Goal: Transaction & Acquisition: Book appointment/travel/reservation

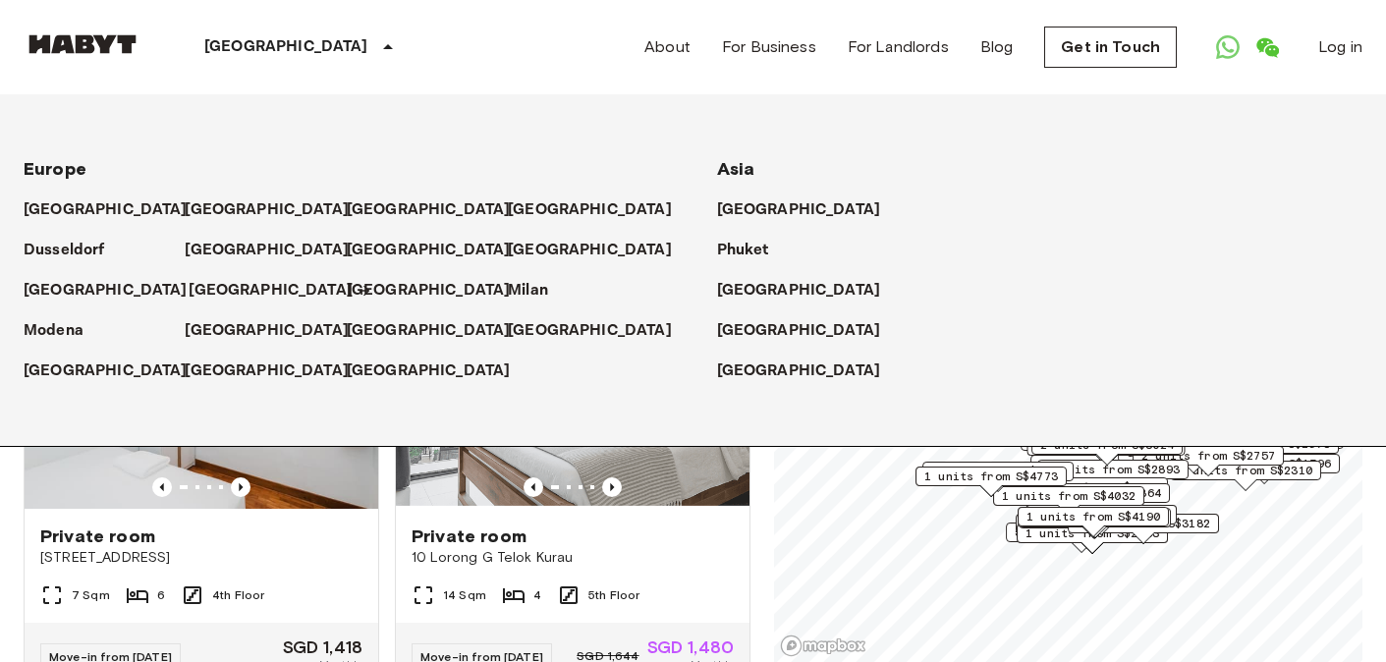
click at [216, 288] on p "[GEOGRAPHIC_DATA]" at bounding box center [271, 291] width 164 height 24
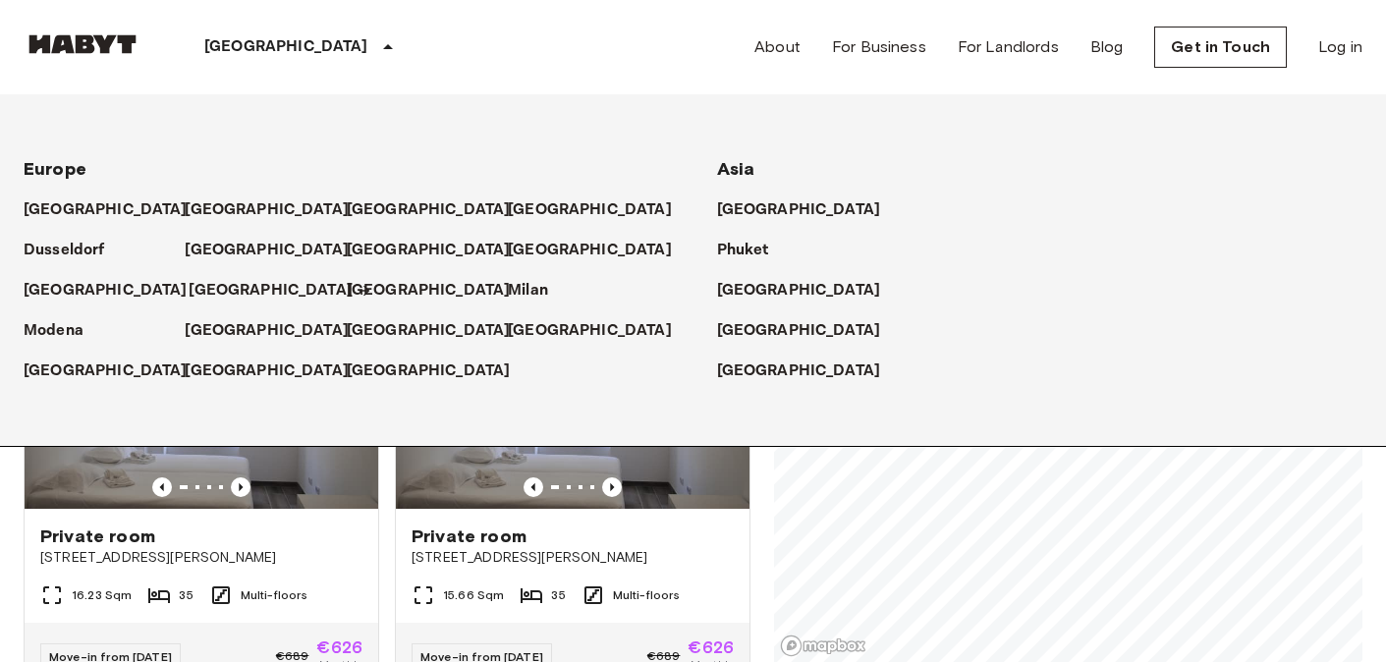
click at [223, 294] on p "[GEOGRAPHIC_DATA]" at bounding box center [271, 291] width 164 height 24
click at [232, 294] on p "[GEOGRAPHIC_DATA]" at bounding box center [271, 291] width 164 height 24
click at [220, 293] on p "[GEOGRAPHIC_DATA]" at bounding box center [271, 291] width 164 height 24
click at [401, 39] on div "[GEOGRAPHIC_DATA] [GEOGRAPHIC_DATA] [GEOGRAPHIC_DATA] [GEOGRAPHIC_DATA] [GEOGRA…" at bounding box center [693, 47] width 1339 height 94
click at [399, 40] on div "[GEOGRAPHIC_DATA] [GEOGRAPHIC_DATA] [GEOGRAPHIC_DATA] [GEOGRAPHIC_DATA] [GEOGRA…" at bounding box center [693, 47] width 1339 height 94
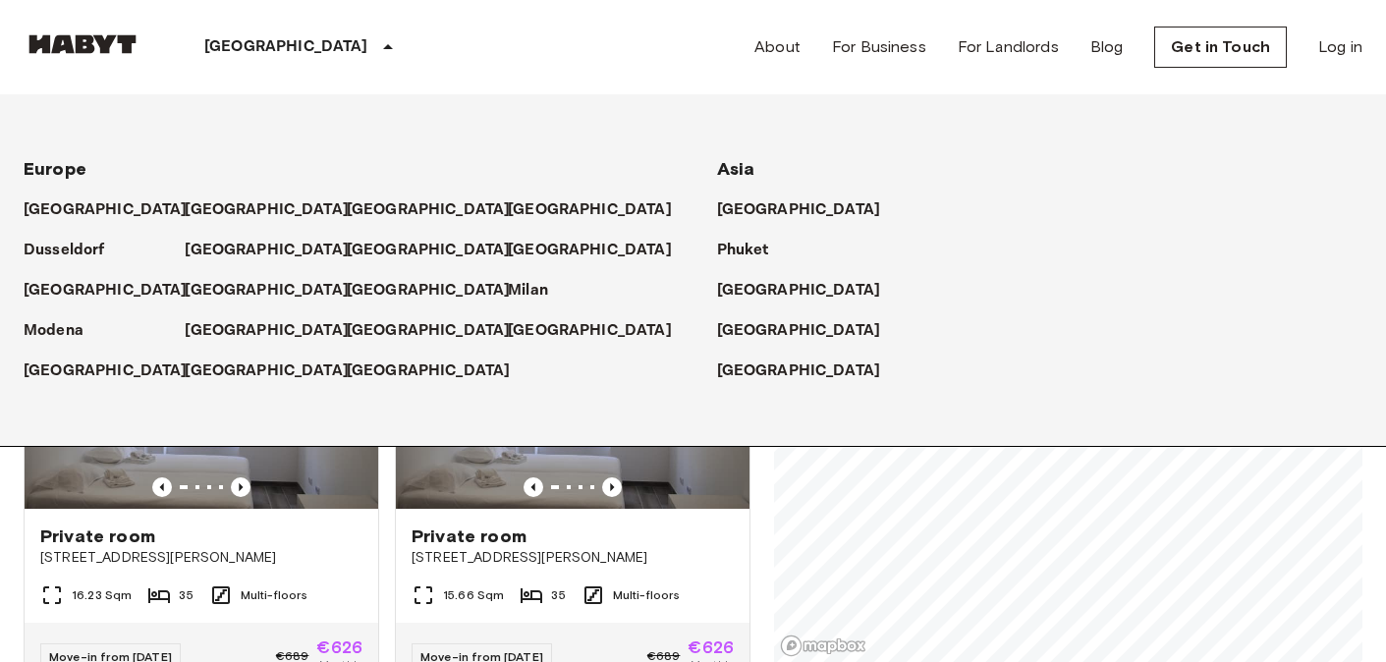
click at [255, 37] on div "[GEOGRAPHIC_DATA]" at bounding box center [301, 47] width 321 height 94
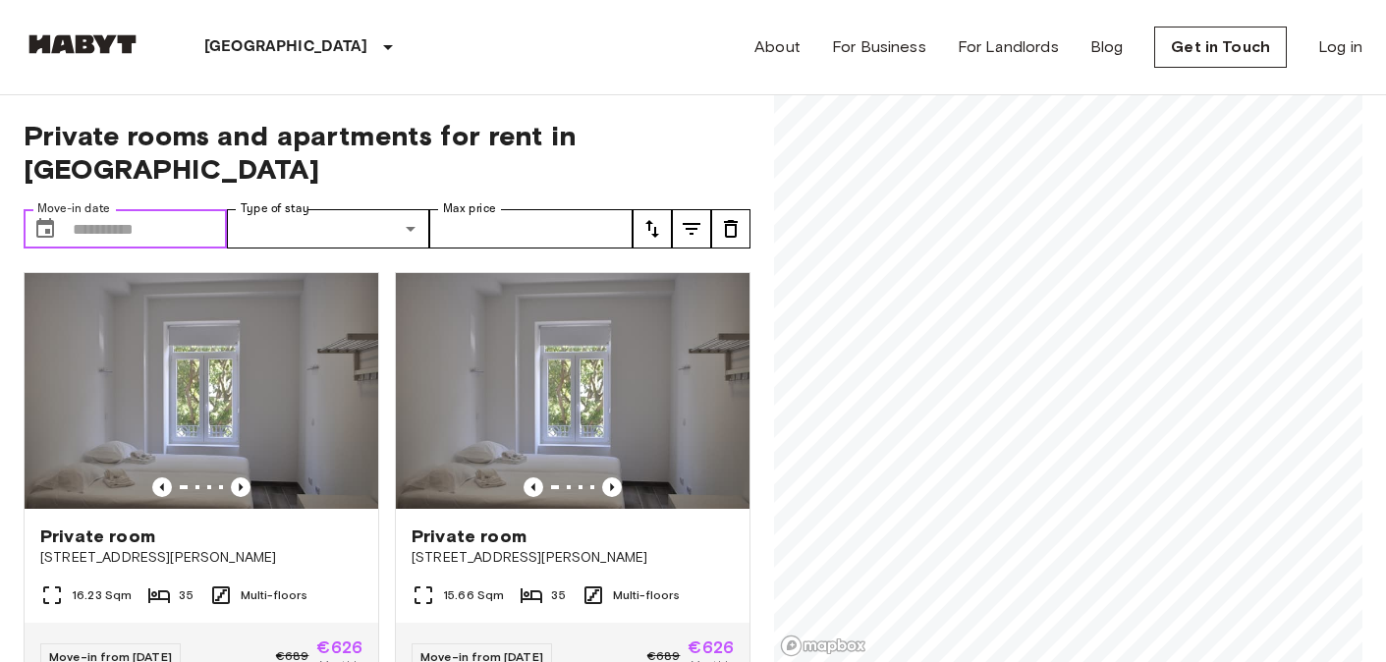
click at [183, 209] on input "Move-in date" at bounding box center [150, 228] width 154 height 39
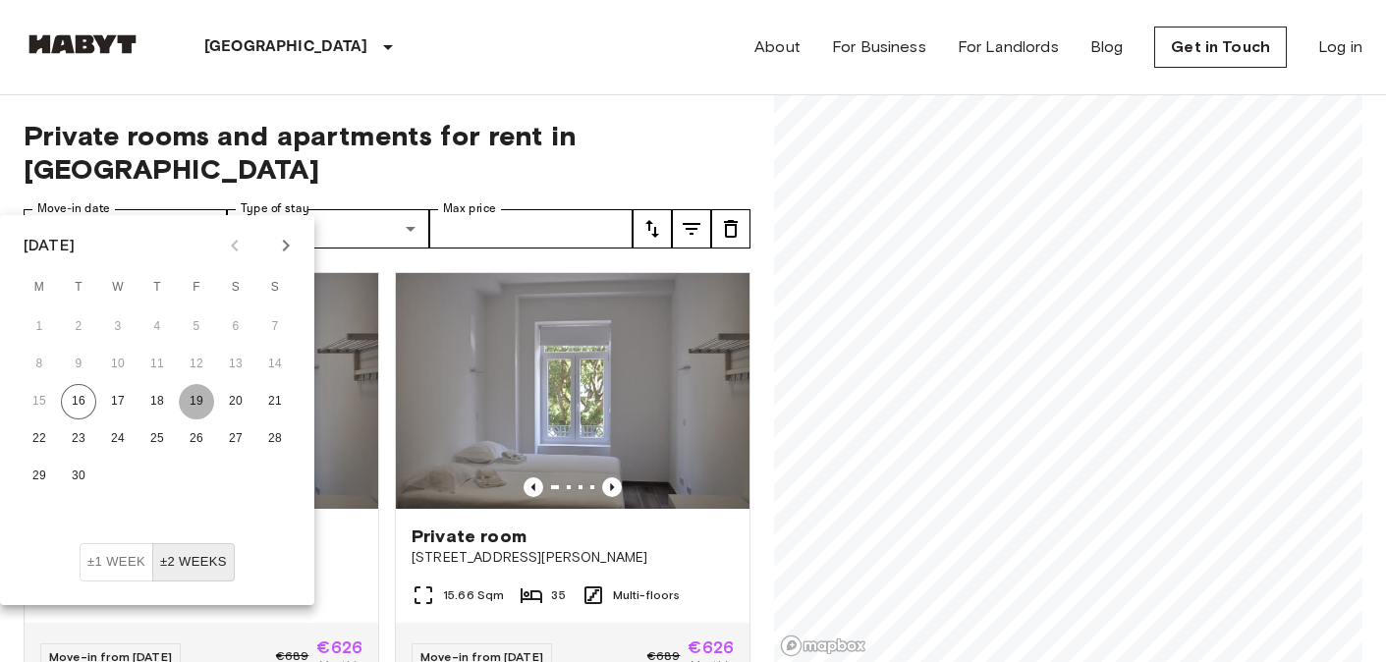
click at [201, 409] on button "19" at bounding box center [196, 401] width 35 height 35
type input "**********"
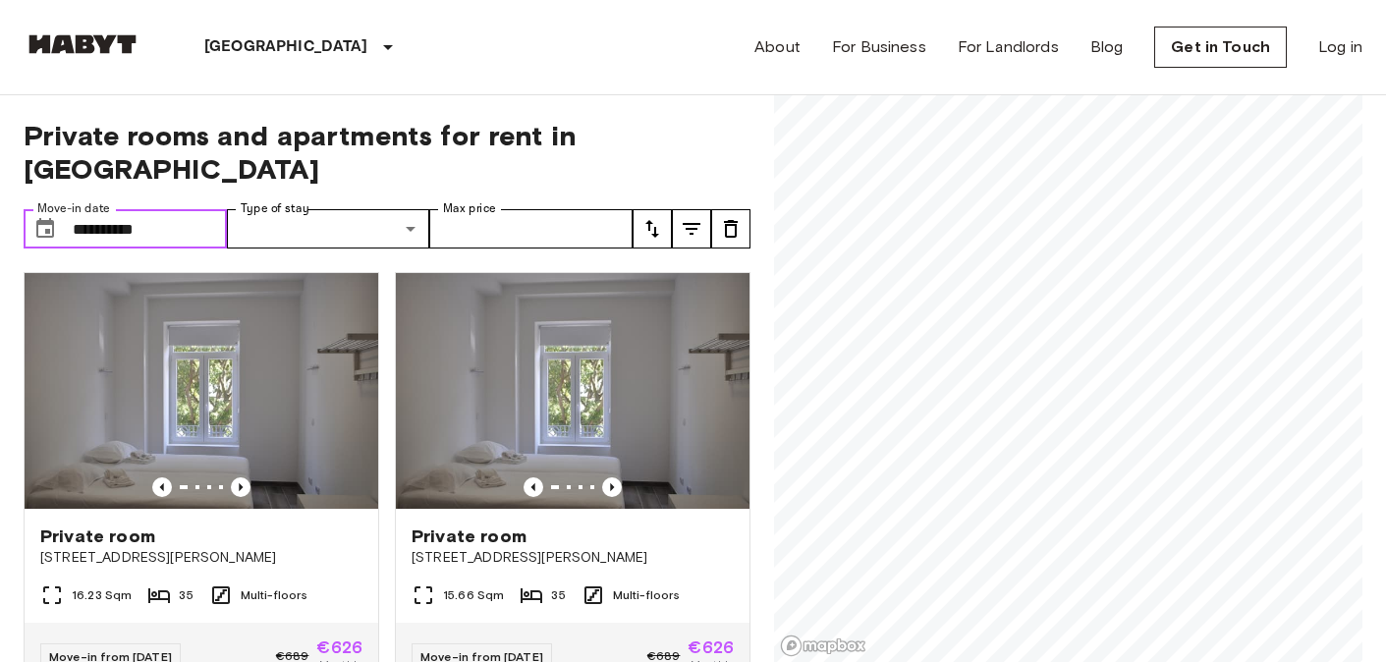
click at [196, 209] on input "**********" at bounding box center [150, 228] width 154 height 39
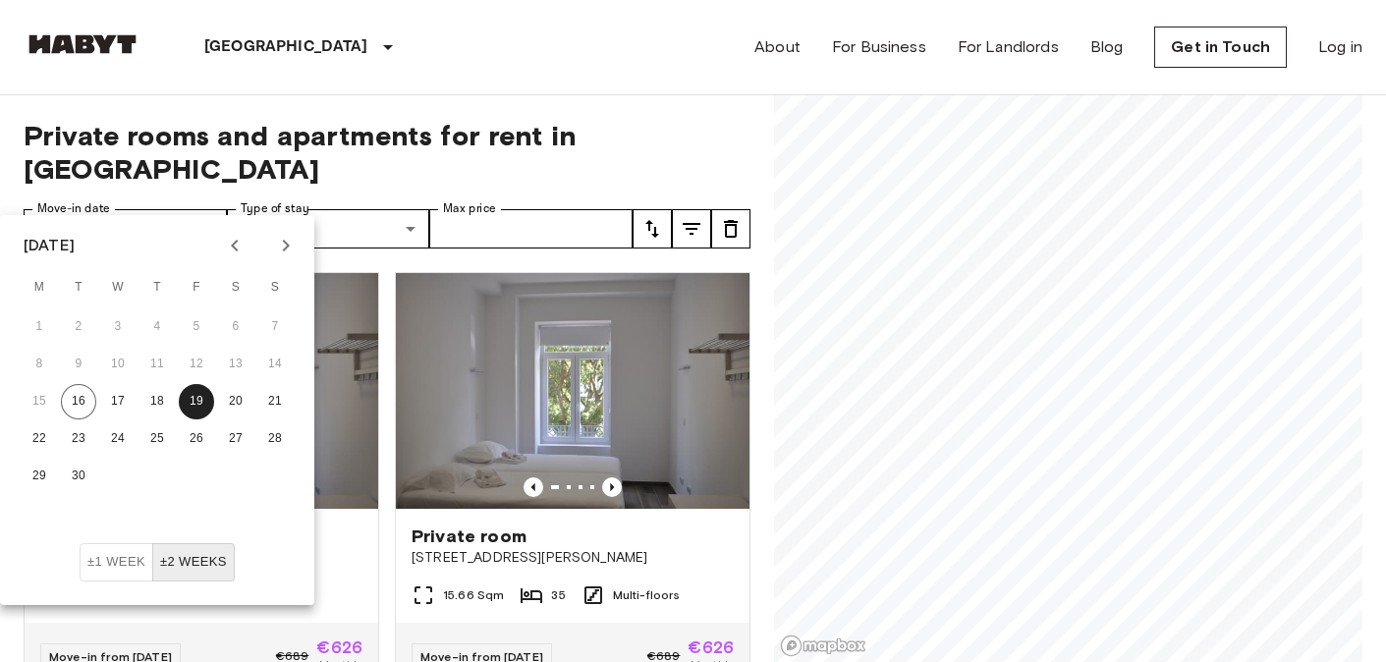
click at [478, 104] on div "**********" at bounding box center [387, 379] width 727 height 568
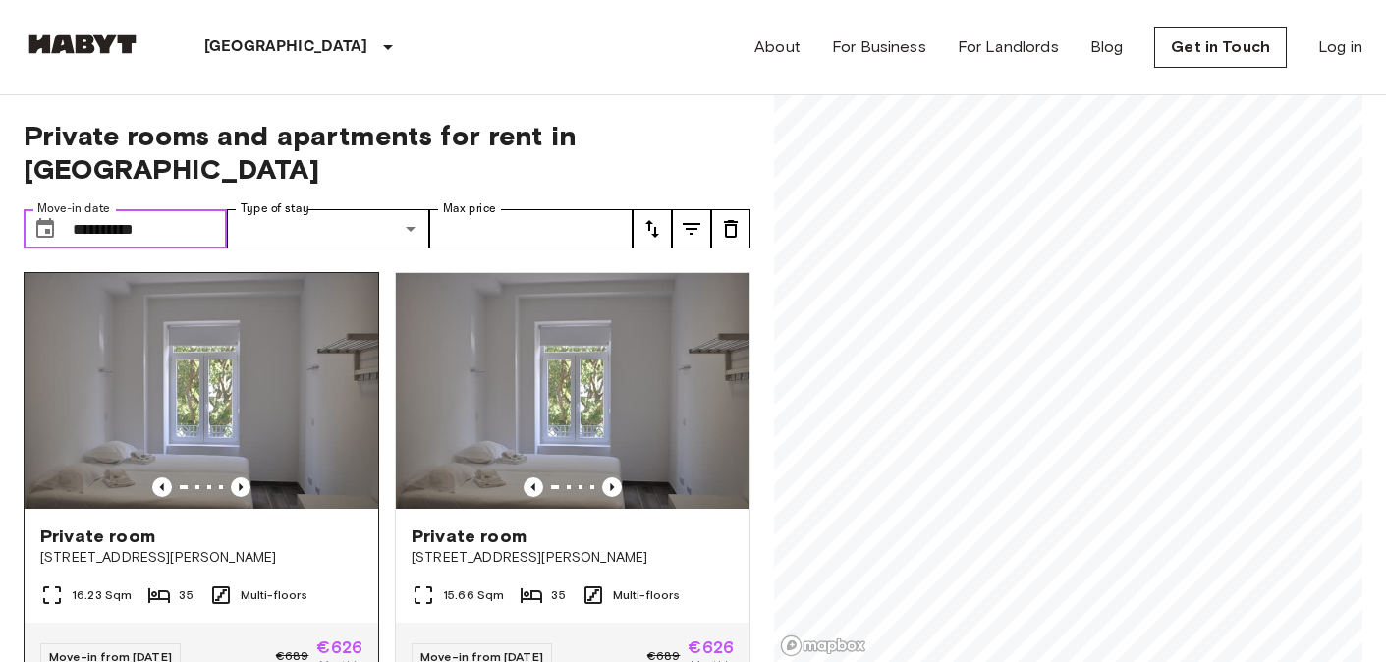
scroll to position [5, 0]
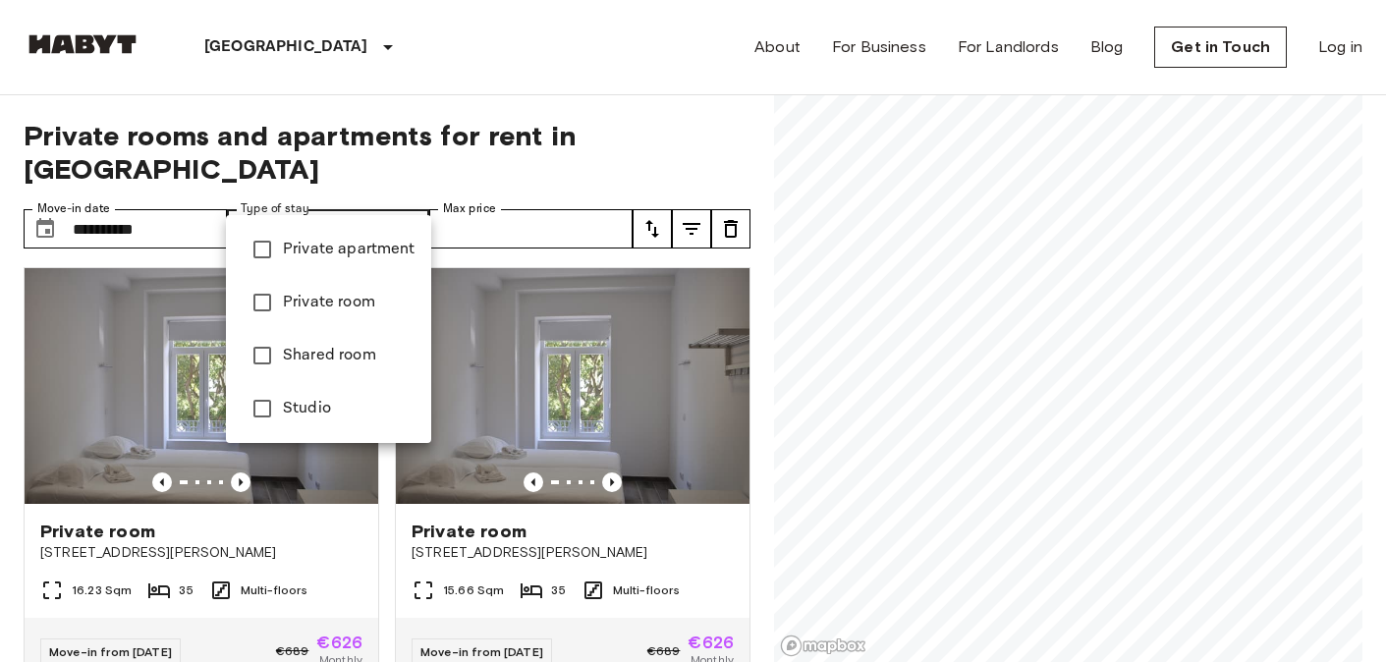
click at [493, 146] on div at bounding box center [693, 331] width 1386 height 662
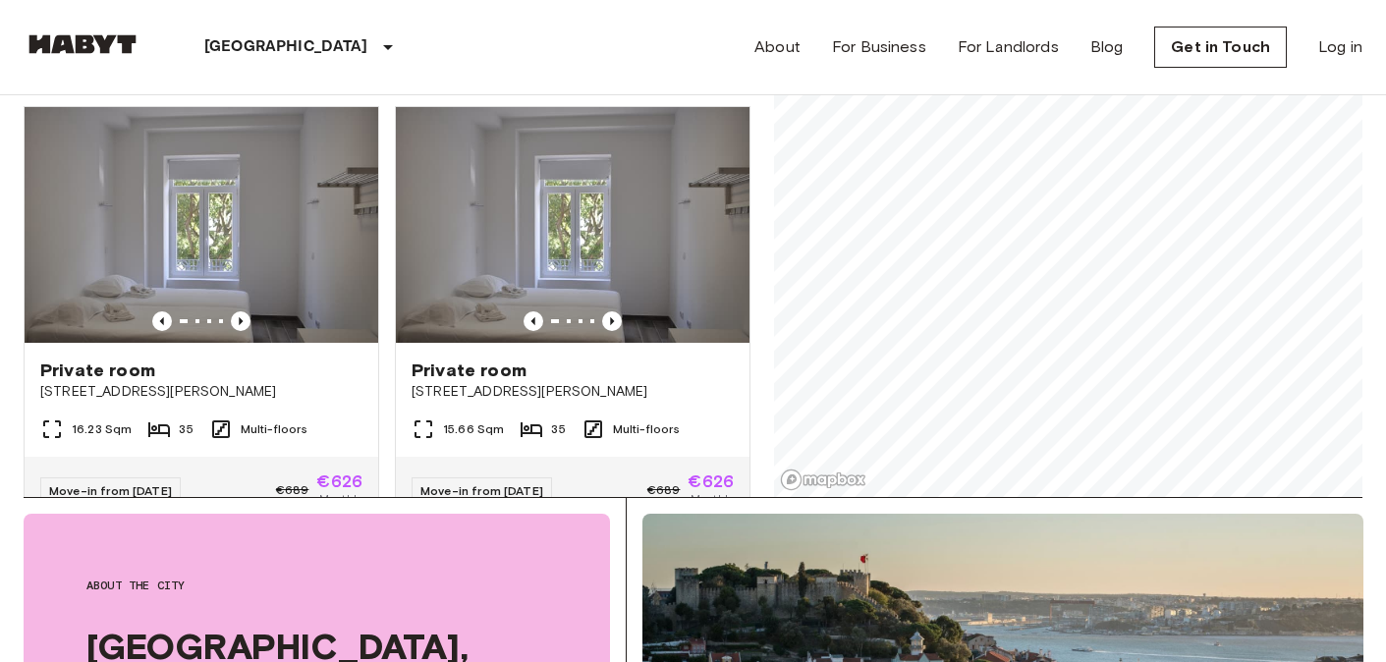
scroll to position [0, 0]
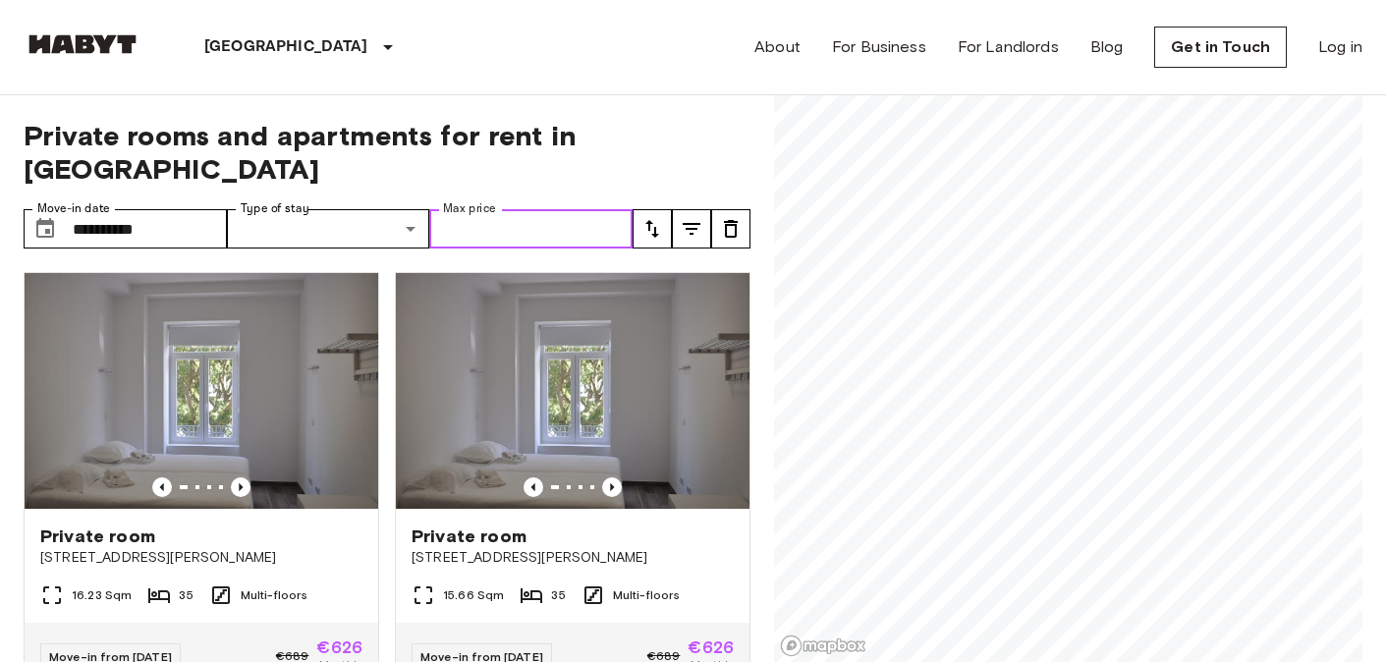
click at [538, 213] on input "Max price" at bounding box center [530, 228] width 203 height 39
click at [650, 128] on span "Private rooms and apartments for rent in [GEOGRAPHIC_DATA]" at bounding box center [387, 152] width 727 height 67
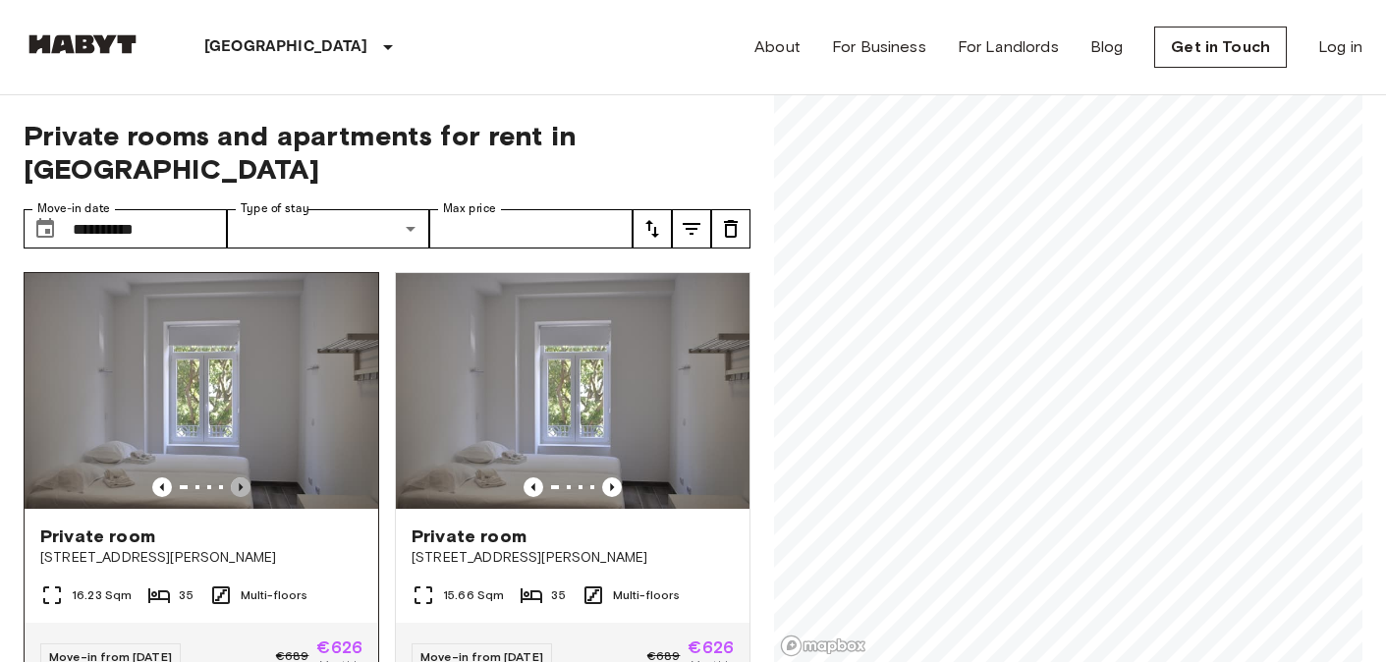
click at [246, 478] on icon "Previous image" at bounding box center [241, 488] width 20 height 20
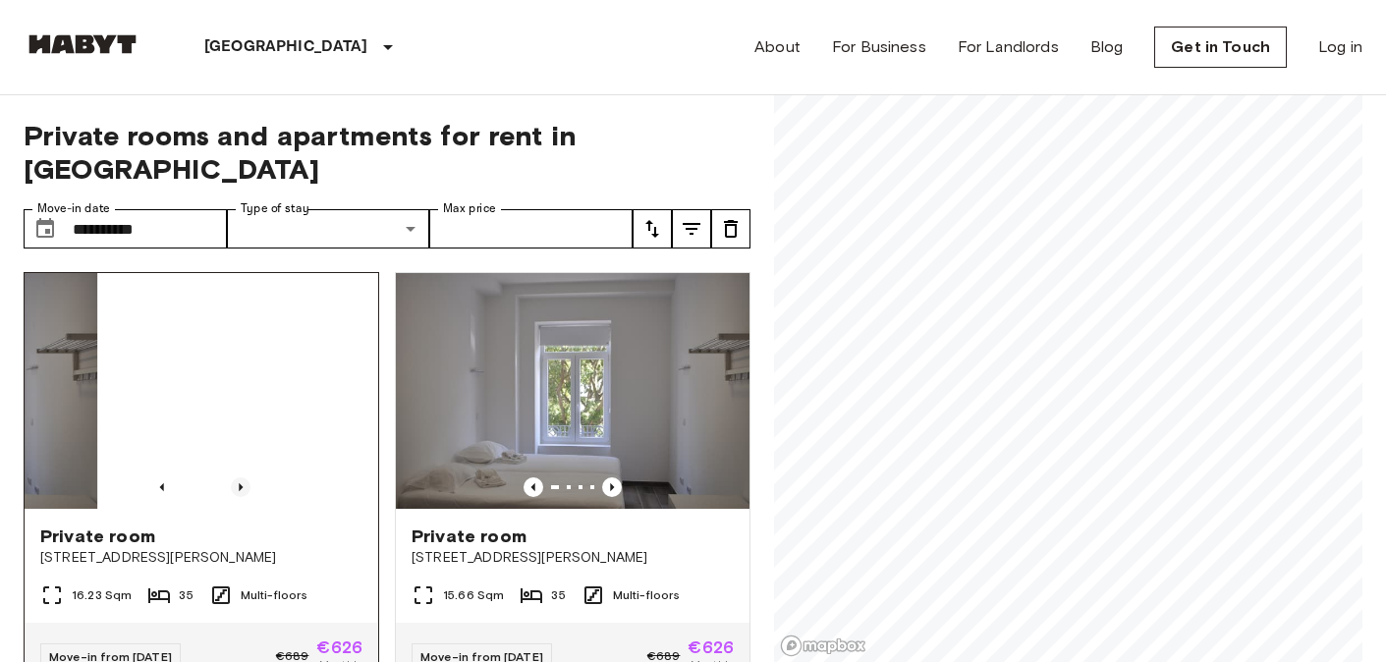
click at [246, 478] on icon "Previous image" at bounding box center [241, 488] width 20 height 20
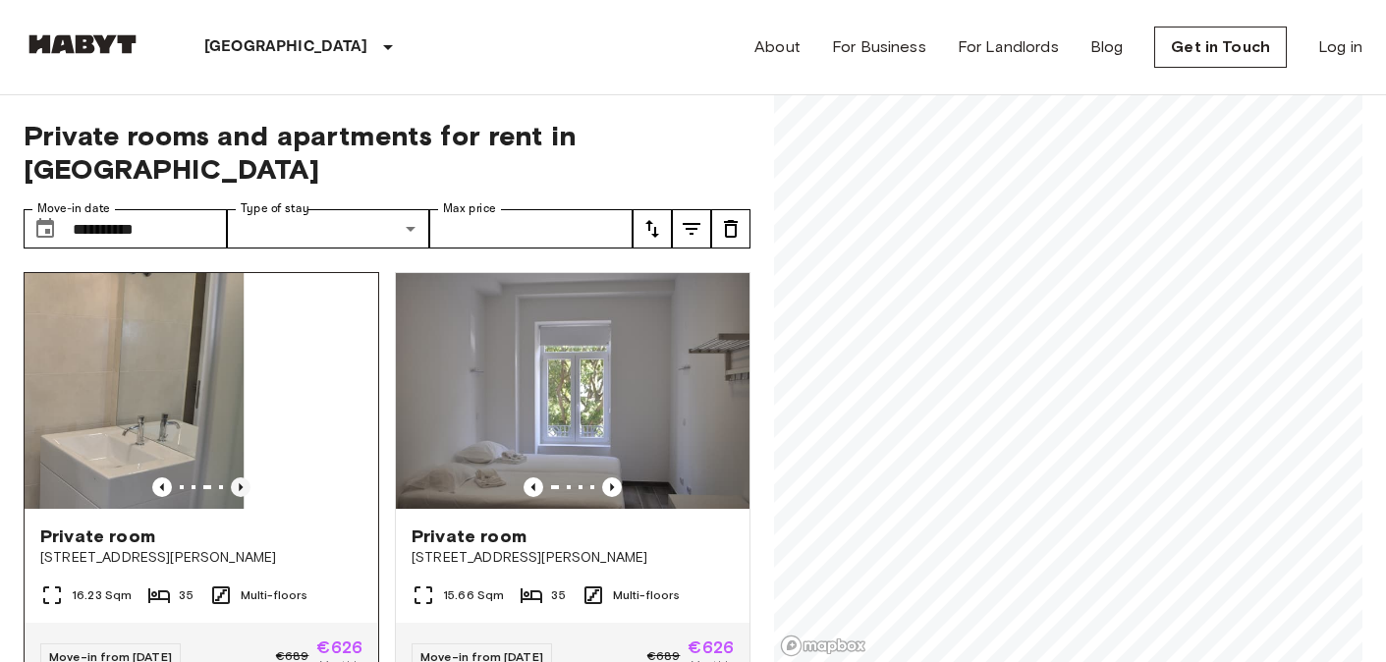
click at [246, 478] on icon "Previous image" at bounding box center [241, 488] width 20 height 20
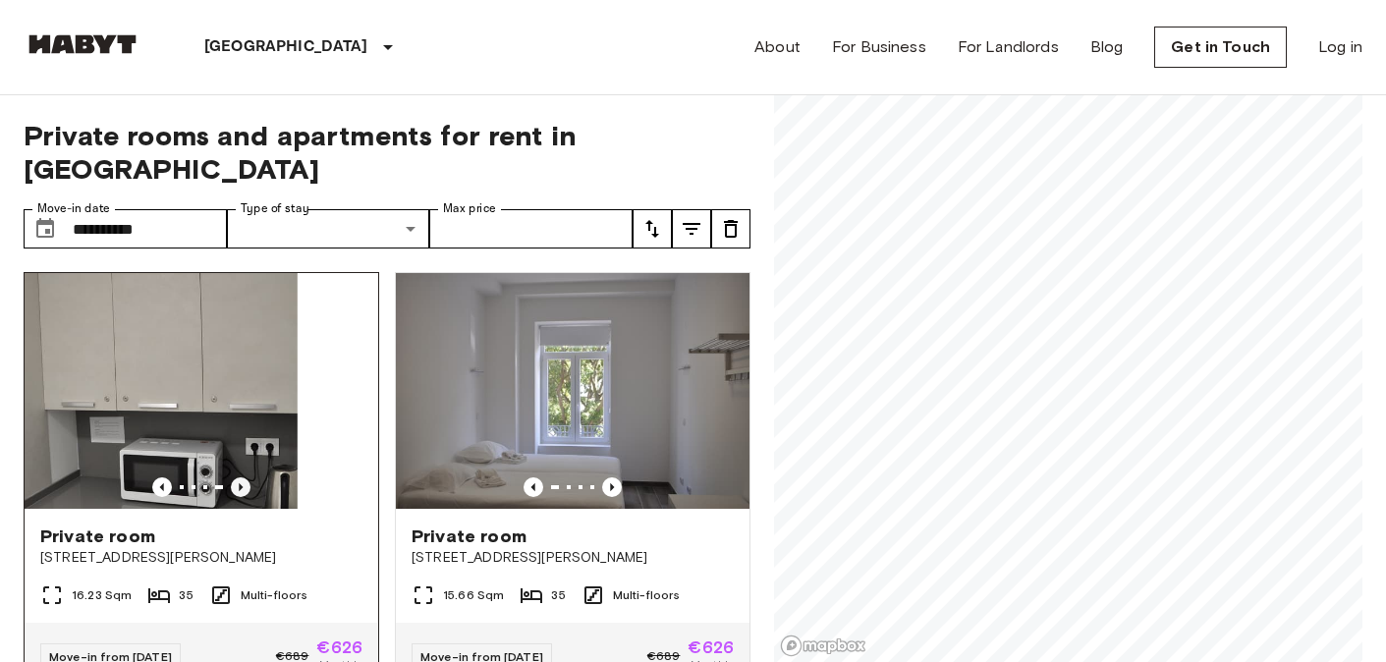
click at [246, 478] on icon "Previous image" at bounding box center [241, 488] width 20 height 20
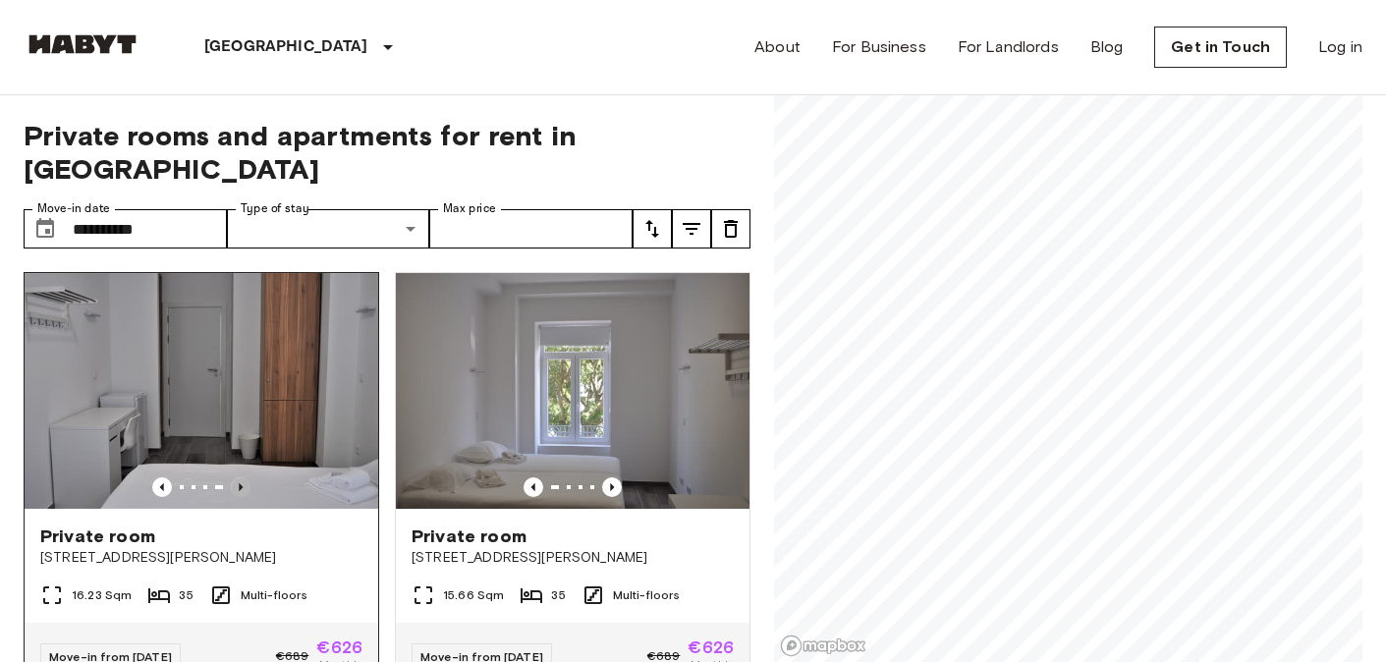
click at [243, 478] on icon "Previous image" at bounding box center [241, 488] width 20 height 20
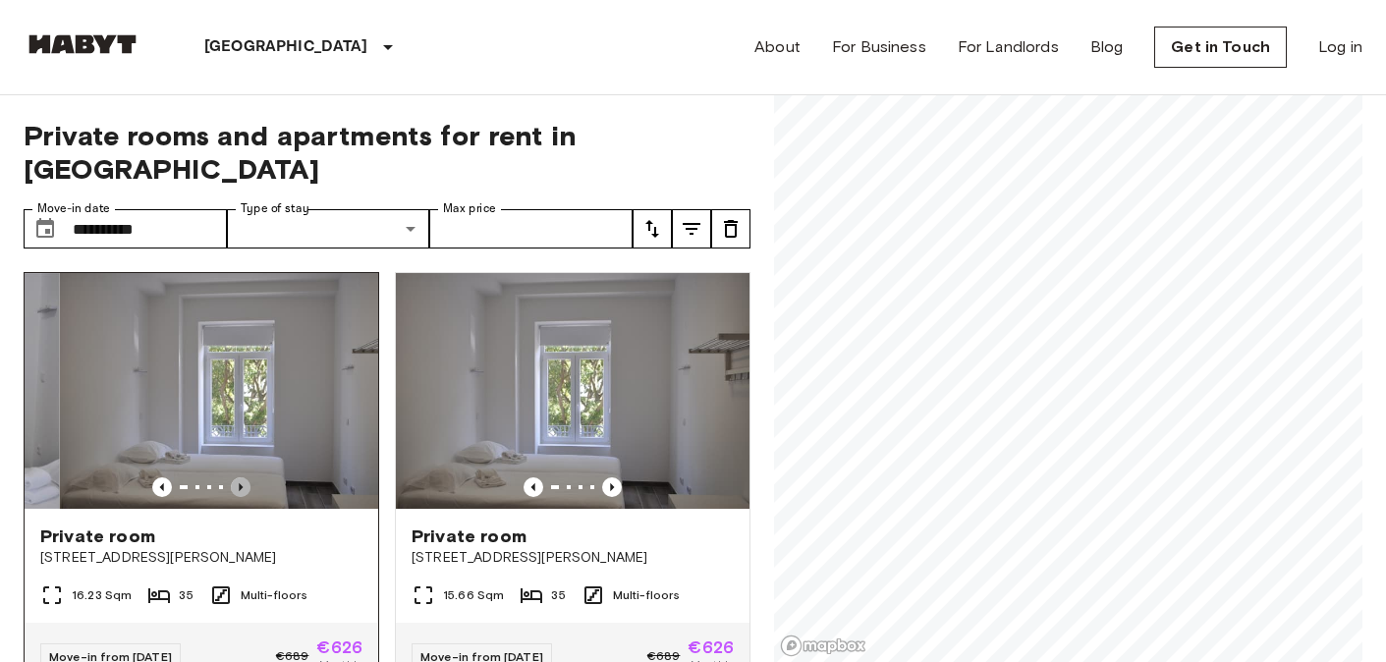
click at [243, 478] on icon "Previous image" at bounding box center [241, 488] width 20 height 20
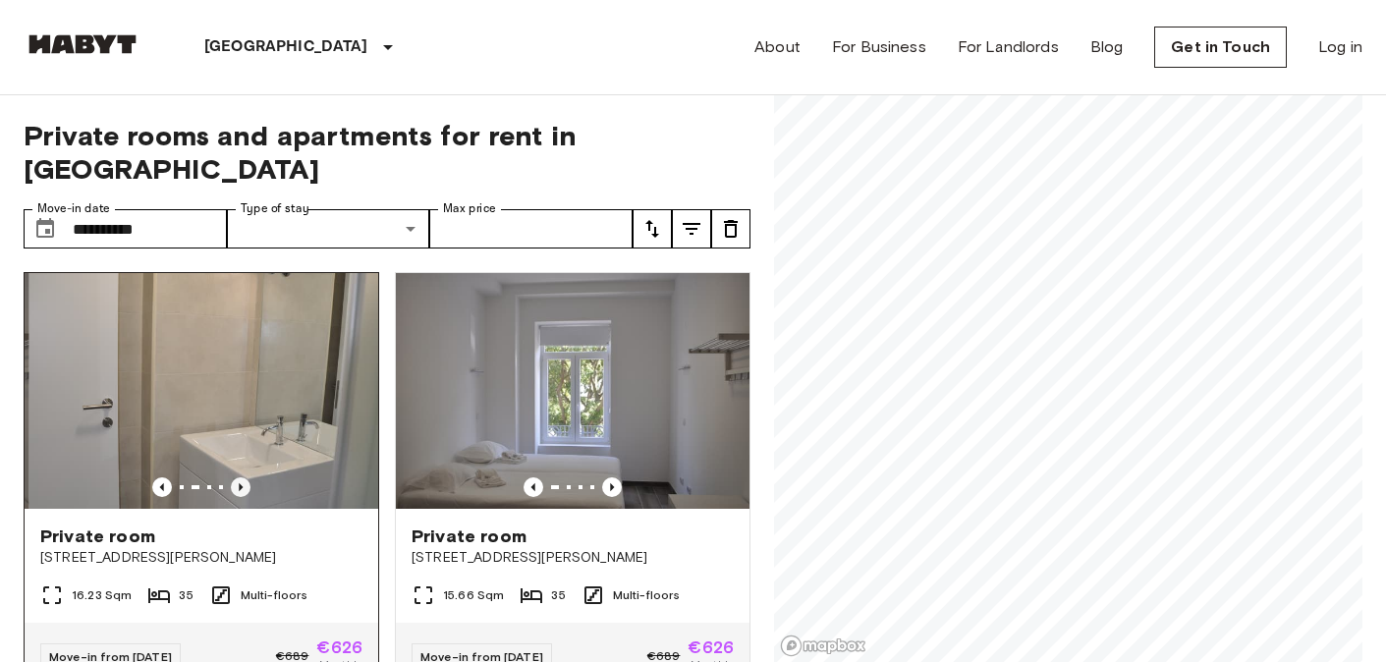
click at [243, 478] on icon "Previous image" at bounding box center [241, 488] width 20 height 20
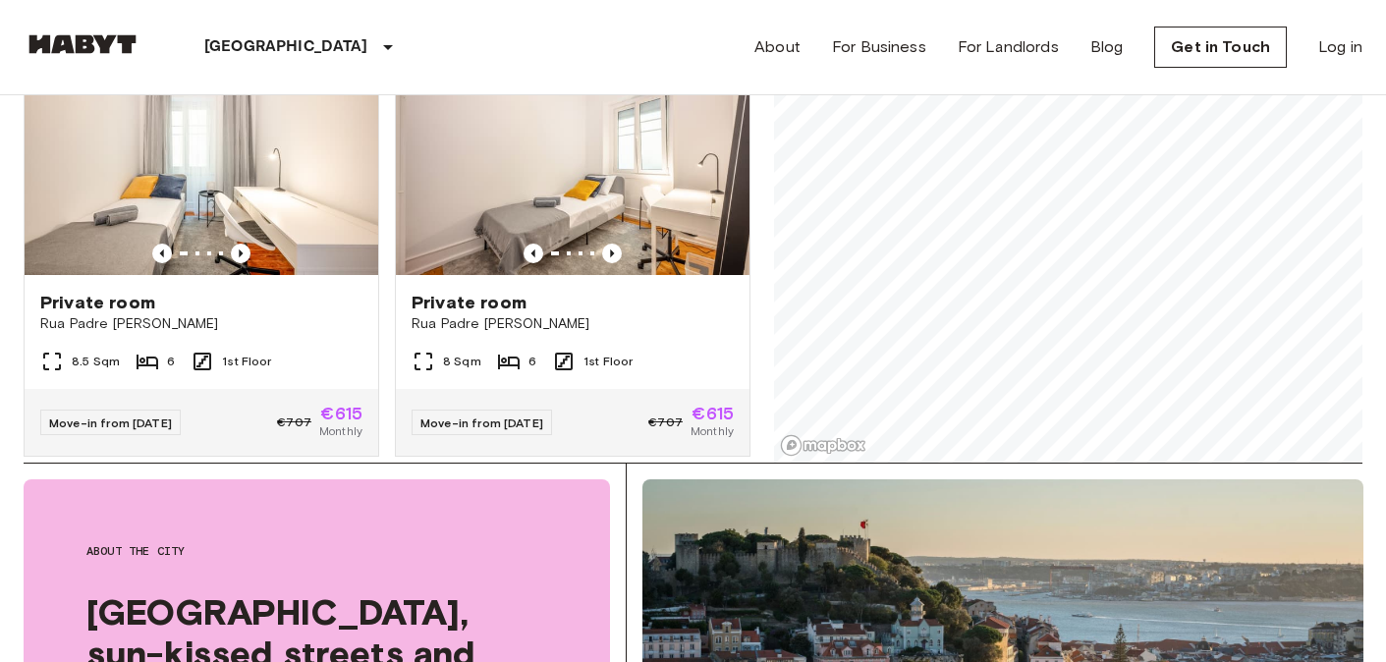
scroll to position [98, 0]
